Goal: Book appointment/travel/reservation

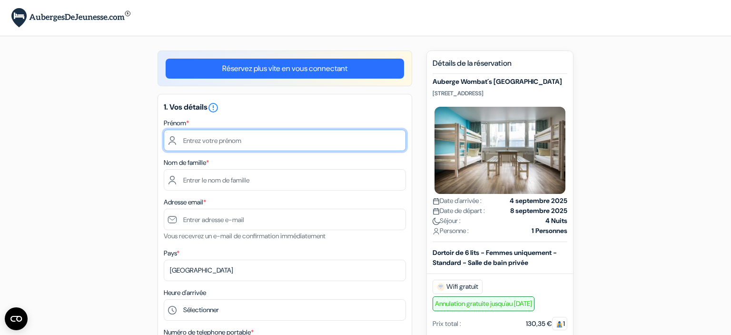
click at [347, 132] on input "text" at bounding box center [285, 139] width 242 height 21
type input "a"
type input "Anaëlle"
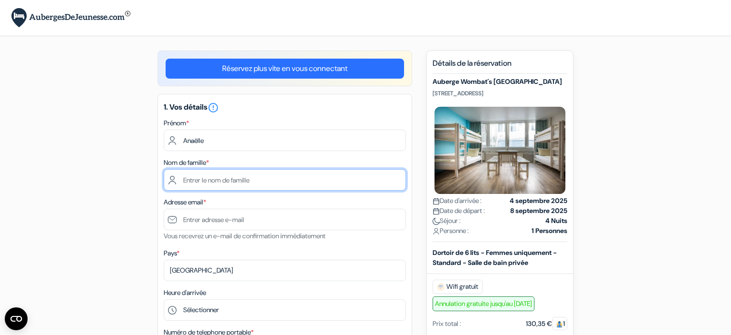
click at [315, 182] on input "text" at bounding box center [285, 179] width 242 height 21
type input "Soille"
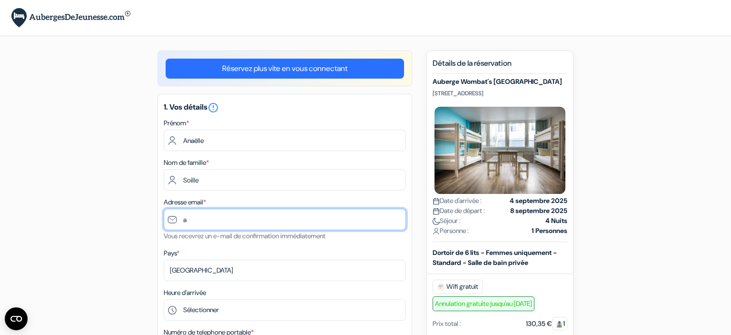
click at [315, 227] on input "a" at bounding box center [285, 218] width 242 height 21
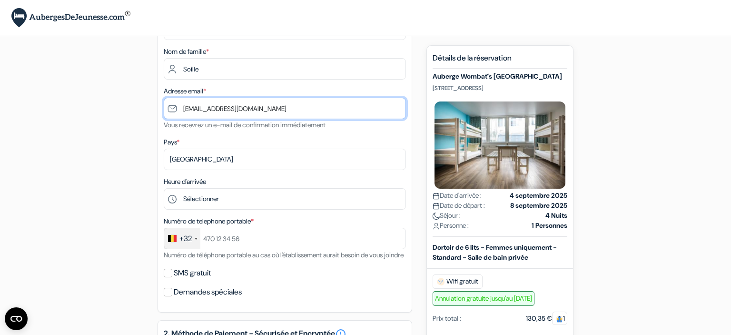
scroll to position [124, 0]
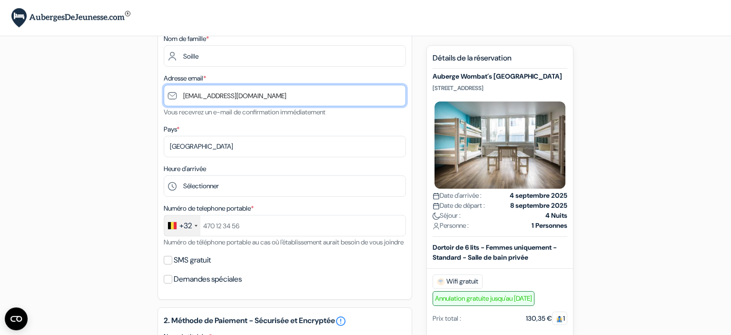
type input "[EMAIL_ADDRESS][DOMAIN_NAME]"
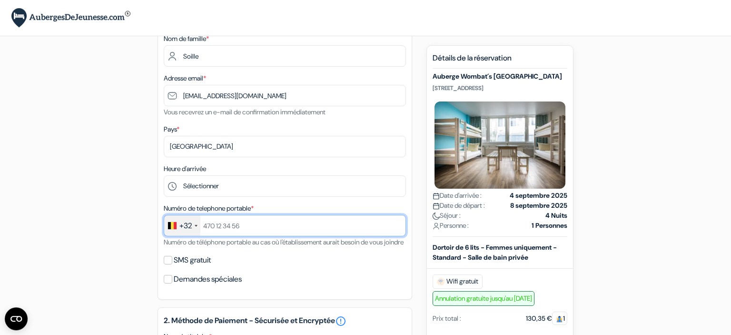
click at [277, 231] on input "text" at bounding box center [285, 225] width 242 height 21
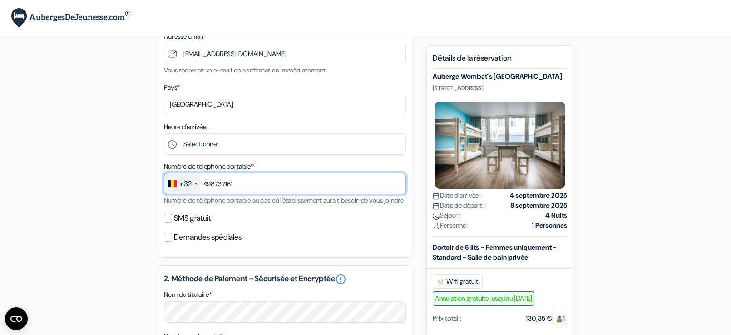
scroll to position [179, 0]
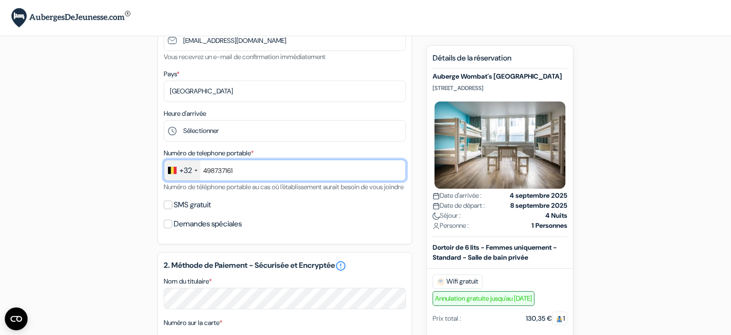
type input "498737161"
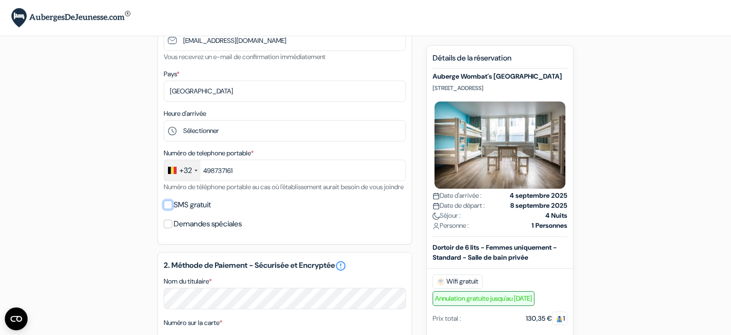
click at [168, 209] on input "SMS gratuit" at bounding box center [168, 204] width 9 height 9
checkbox input "true"
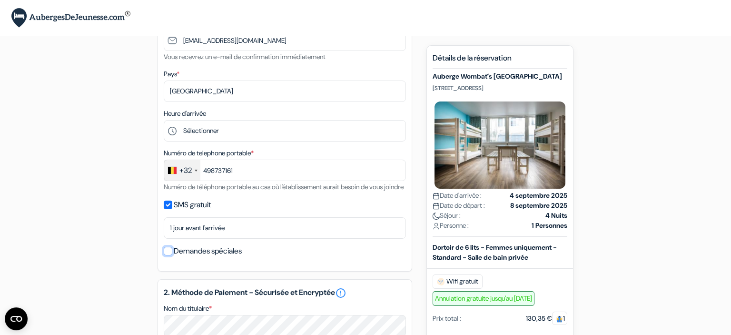
click at [167, 255] on input "Demandes spéciales" at bounding box center [168, 250] width 9 height 9
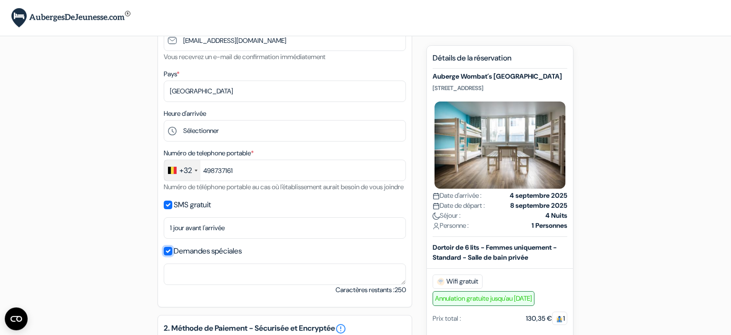
scroll to position [210, 0]
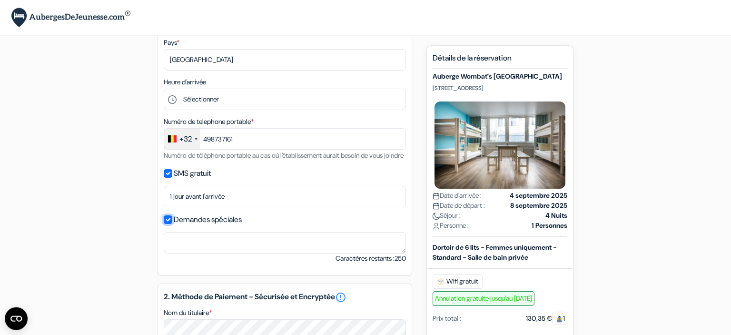
click at [168, 224] on input "Demandes spéciales" at bounding box center [168, 219] width 9 height 9
checkbox input "false"
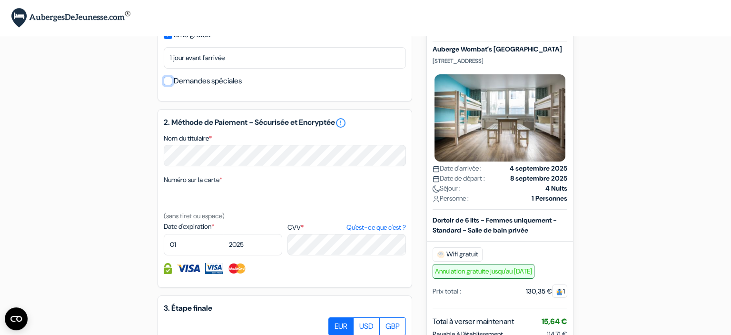
scroll to position [364, 0]
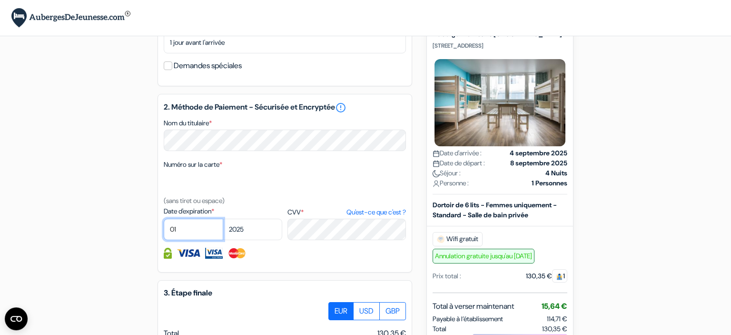
click at [164, 218] on select "01 02 03 04 05 06 07 08 09 10 11 12" at bounding box center [193, 228] width 59 height 21
select select "05"
click option "05" at bounding box center [0, 0] width 0 height 0
click at [223, 218] on select "2025 2026 2027 2028 2029 2030 2031 2032 2033 2034 2035 2036 2037 2038 2039 2040…" at bounding box center [252, 228] width 59 height 21
select select "2029"
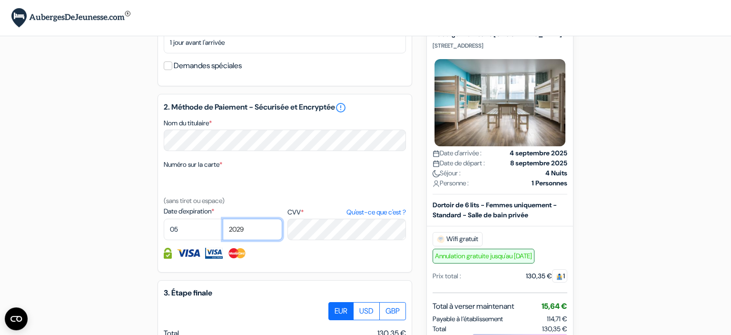
click option "2029" at bounding box center [0, 0] width 0 height 0
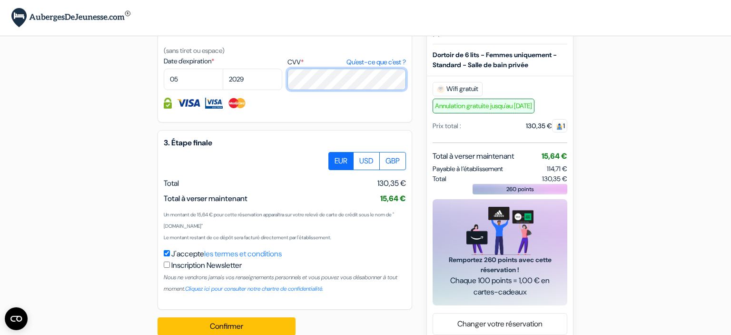
scroll to position [543, 0]
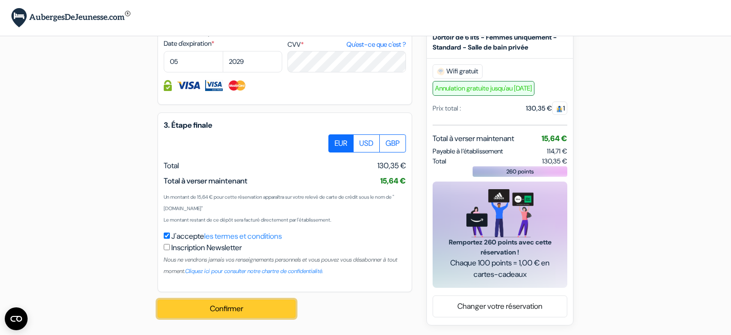
click at [238, 303] on button "Confirmer Loading..." at bounding box center [227, 308] width 138 height 18
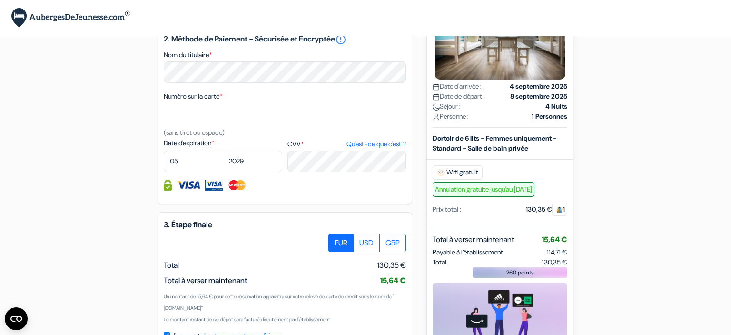
scroll to position [544, 0]
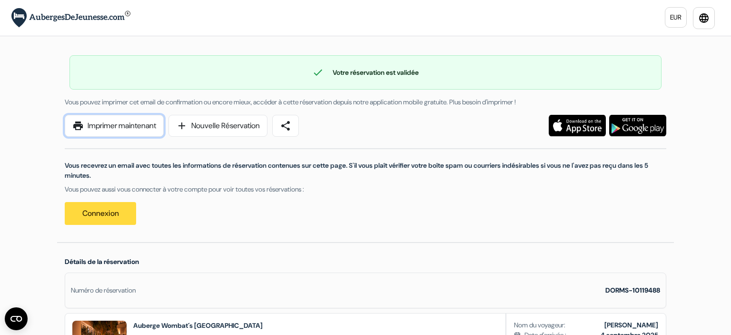
click at [100, 129] on link "print Imprimer maintenant" at bounding box center [114, 126] width 99 height 22
click at [138, 127] on link "print Imprimer maintenant" at bounding box center [114, 126] width 99 height 22
